Goal: Information Seeking & Learning: Learn about a topic

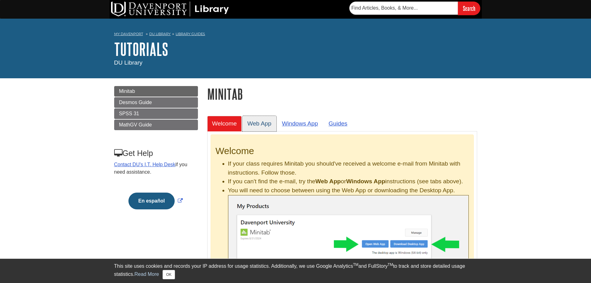
click at [255, 128] on link "Web App" at bounding box center [259, 123] width 34 height 15
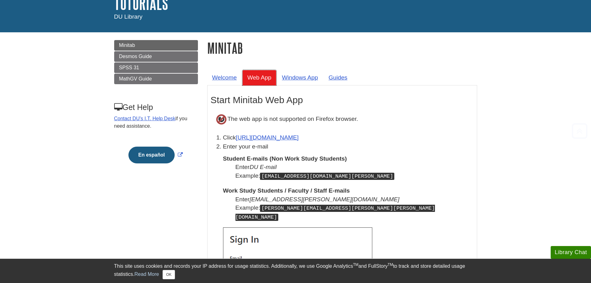
scroll to position [93, 0]
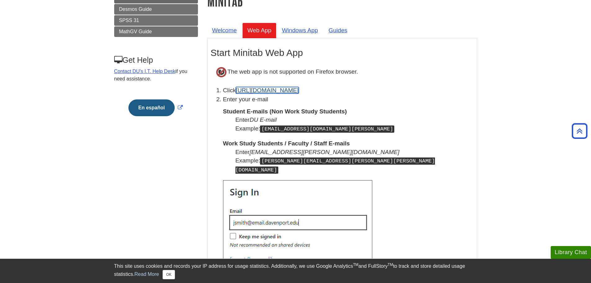
click at [256, 91] on link "[URL][DOMAIN_NAME]" at bounding box center [267, 90] width 63 height 7
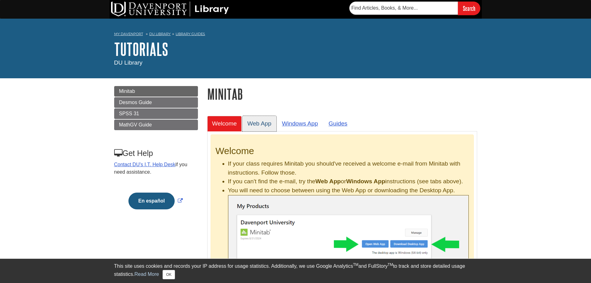
click at [274, 124] on link "Web App" at bounding box center [259, 123] width 34 height 15
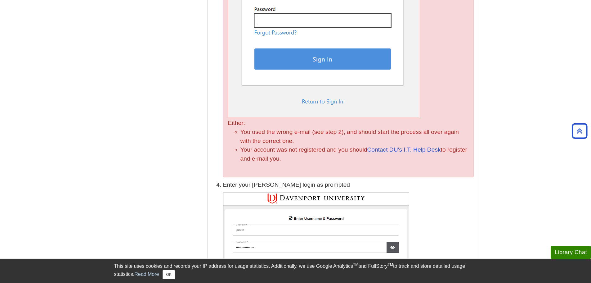
scroll to position [527, 0]
